Goal: Transaction & Acquisition: Purchase product/service

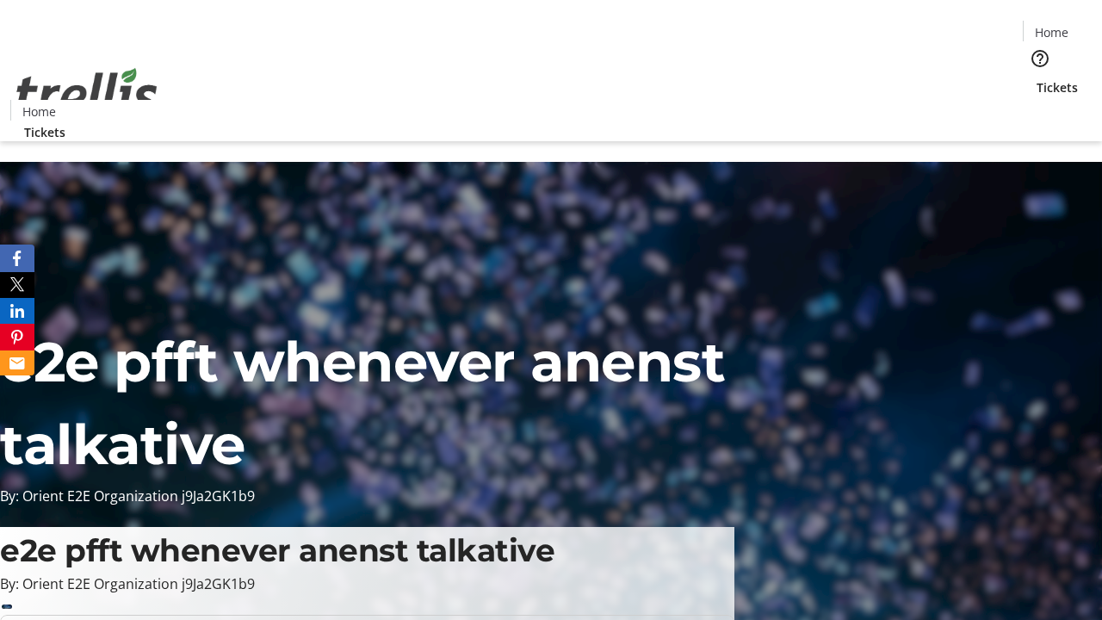
click at [1037, 78] on span "Tickets" at bounding box center [1057, 87] width 41 height 18
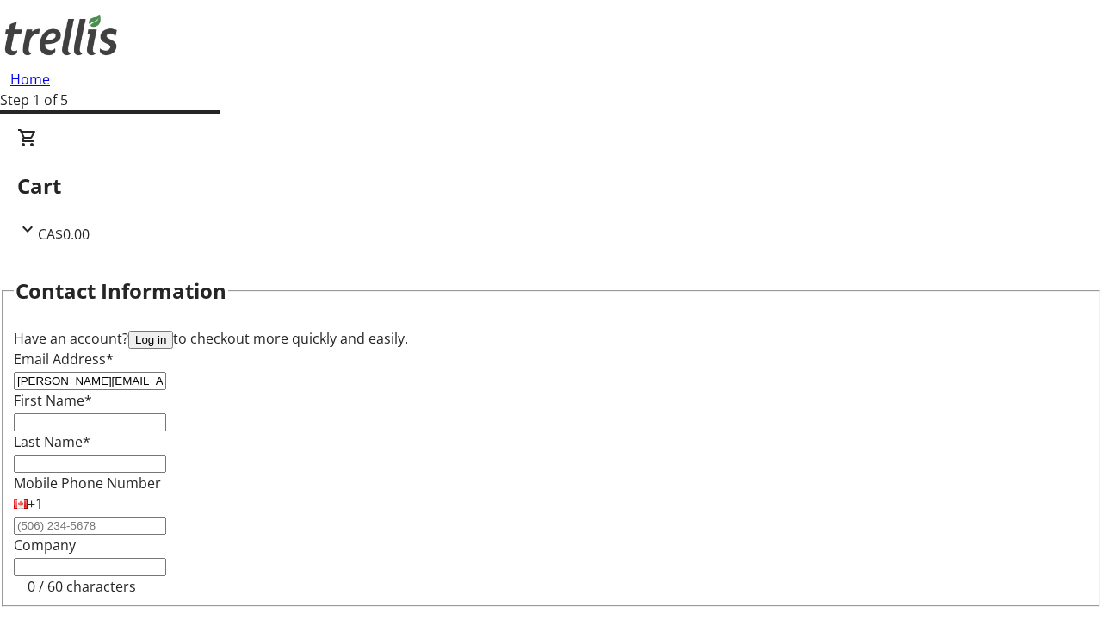
type input "[PERSON_NAME][EMAIL_ADDRESS][DOMAIN_NAME]"
type input "[PERSON_NAME]"
